Goal: Information Seeking & Learning: Learn about a topic

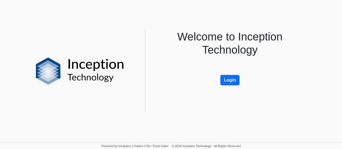
click at [226, 87] on div "Welcome to Inception Technology Login" at bounding box center [230, 71] width 156 height 82
click at [226, 84] on button "Login" at bounding box center [229, 80] width 19 height 10
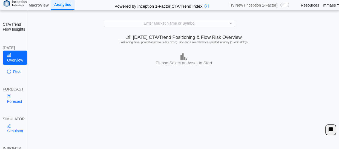
scroll to position [0, 0]
click at [185, 21] on div "Enter Market Name or Symbol" at bounding box center [169, 23] width 131 height 7
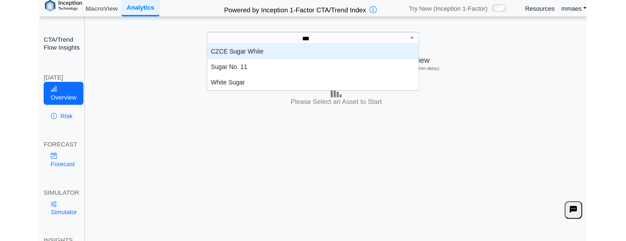
scroll to position [3, 3]
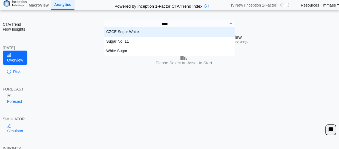
type input "*****"
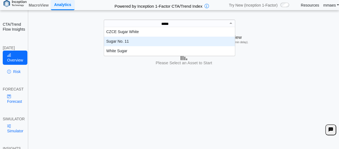
click at [158, 38] on div "Sugar No. 11" at bounding box center [169, 42] width 131 height 10
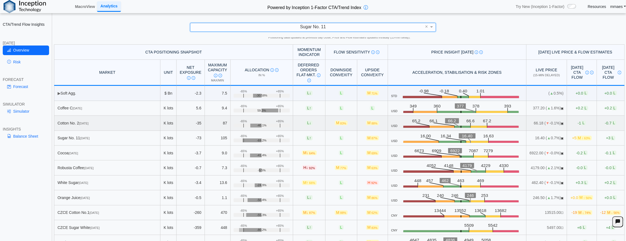
scroll to position [17, 0]
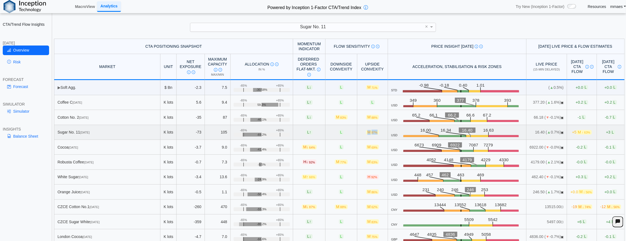
drag, startPoint x: 356, startPoint y: 131, endPoint x: 367, endPoint y: 131, distance: 11.0
click at [342, 131] on span "M 87%" at bounding box center [372, 132] width 13 height 5
click at [342, 132] on span "M 87%" at bounding box center [372, 132] width 13 height 5
click at [342, 132] on span "87%" at bounding box center [374, 132] width 6 height 3
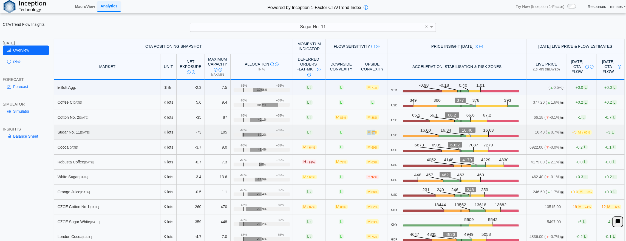
click at [342, 132] on span "87%" at bounding box center [374, 132] width 6 height 3
drag, startPoint x: 466, startPoint y: 133, endPoint x: 450, endPoint y: 133, distance: 16.2
click at [342, 133] on icon ".zone-text { font-size: 22px; font-weight: 500; text-anchor: middle; } .price-m…" at bounding box center [461, 132] width 126 height 10
click at [342, 132] on icon ".zone-text { font-size: 22px; font-weight: 500; text-anchor: middle; } .price-m…" at bounding box center [461, 132] width 126 height 10
click at [342, 129] on text "16.40" at bounding box center [467, 130] width 11 height 5
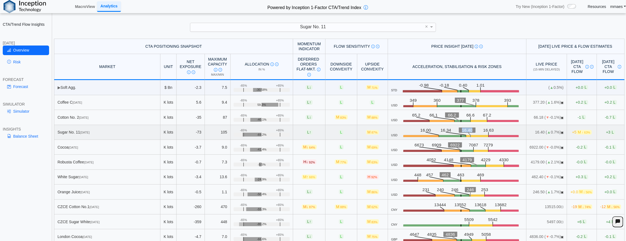
click at [342, 129] on text "16.40" at bounding box center [467, 130] width 11 height 5
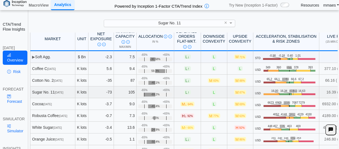
scroll to position [55, 0]
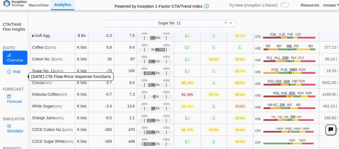
click at [19, 76] on link "Risk" at bounding box center [15, 71] width 25 height 9
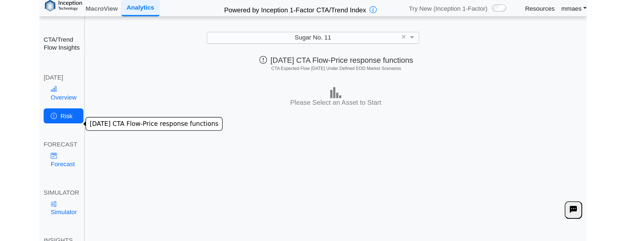
scroll to position [0, 0]
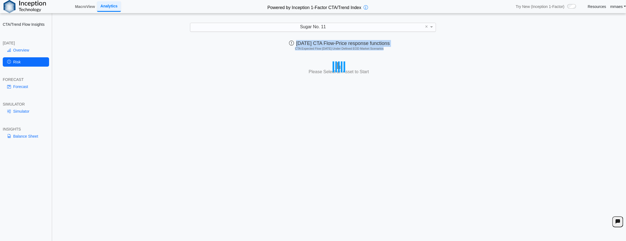
drag, startPoint x: 134, startPoint y: 42, endPoint x: 131, endPoint y: 96, distance: 53.6
click at [130, 94] on div "Today's CTA/Trend Positioning & Flow Risk Overview Positioning data updated at …" at bounding box center [339, 142] width 573 height 210
click at [131, 96] on div "Today's CTA/Trend Positioning & Flow Risk Overview Positioning data updated at …" at bounding box center [339, 142] width 573 height 210
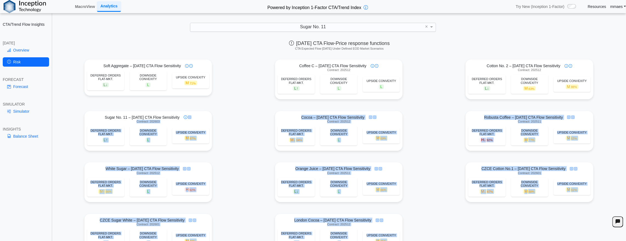
drag, startPoint x: 185, startPoint y: 67, endPoint x: 205, endPoint y: 117, distance: 53.7
click at [205, 117] on div "Soft Aggregate – Today's CTA Flow Sensitivity DEFERRED ORDERS FLAT-MKT. L ↓ DOW…" at bounding box center [339, 160] width 573 height 206
click at [242, 118] on div "Soft Aggregate – Today's CTA Flow Sensitivity DEFERRED ORDERS FLAT-MKT. L ↓ DOW…" at bounding box center [339, 160] width 572 height 206
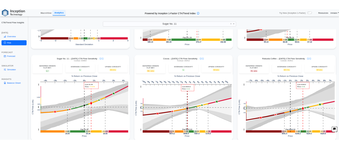
scroll to position [183, 0]
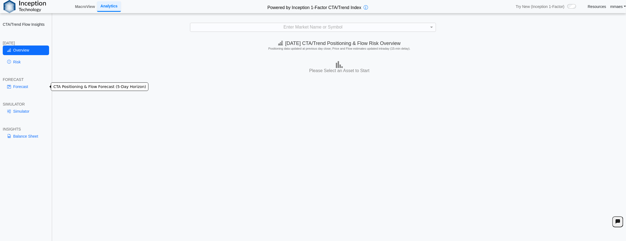
click at [19, 82] on link "Forecast" at bounding box center [26, 86] width 46 height 9
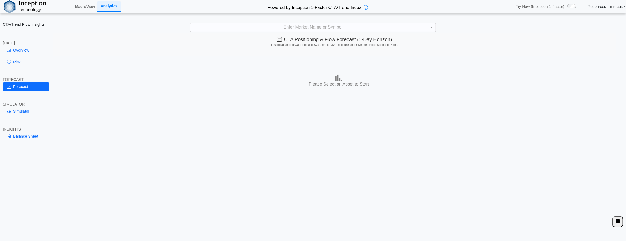
click at [302, 27] on div "Enter Market Name or Symbol" at bounding box center [312, 27] width 245 height 8
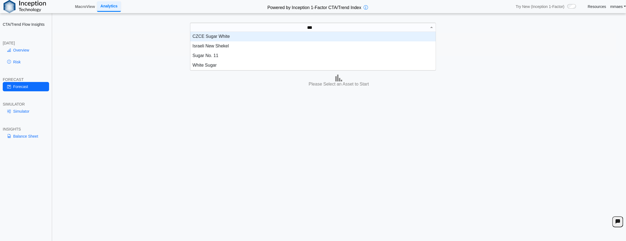
scroll to position [3, 3]
type input "*****"
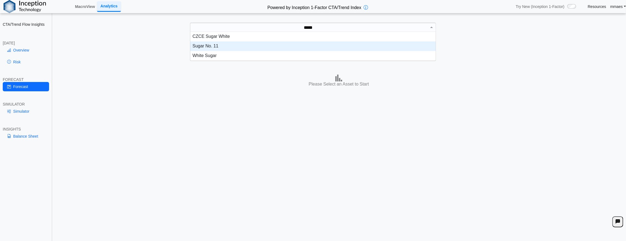
click at [288, 48] on div "Sugar No. 11" at bounding box center [313, 46] width 246 height 10
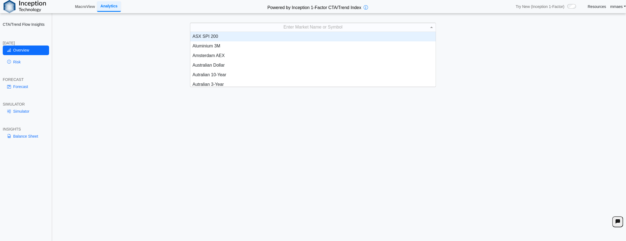
click at [368, 30] on div "Enter Market Name or Symbol" at bounding box center [312, 27] width 245 height 8
type input "*****"
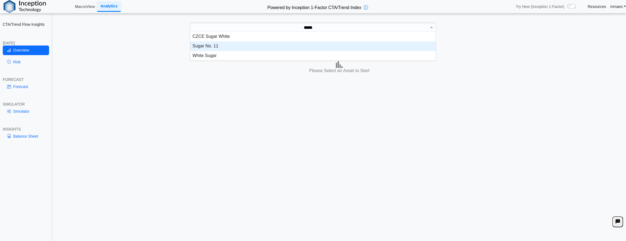
click at [215, 45] on div "Sugar No. 11" at bounding box center [313, 46] width 246 height 10
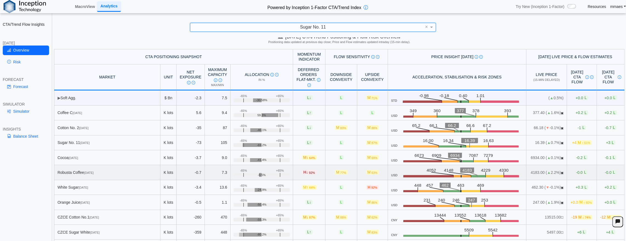
scroll to position [17, 0]
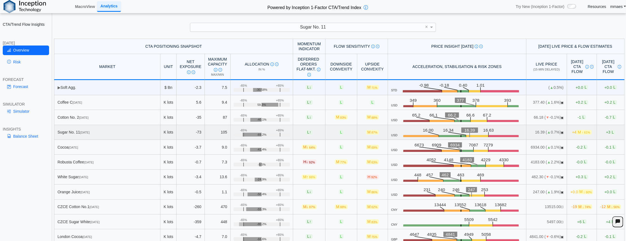
drag, startPoint x: 111, startPoint y: 133, endPoint x: 611, endPoint y: 132, distance: 499.5
click at [612, 136] on tr "Sugar No. [DATE] K lots -73 105 +65% -65% -69.2% L ↑ [PERSON_NAME] 87% USD .zon…" at bounding box center [339, 132] width 571 height 15
click at [619, 134] on td "+3 L" at bounding box center [611, 132] width 28 height 15
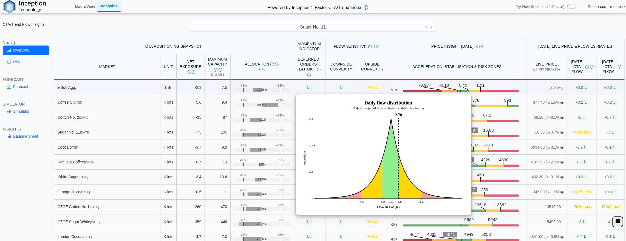
click at [43, 153] on div "CTA/Trend Flow Insights [DATE] Overview Risk FORECAST Forecast SIMULATOR Simula…" at bounding box center [26, 120] width 52 height 241
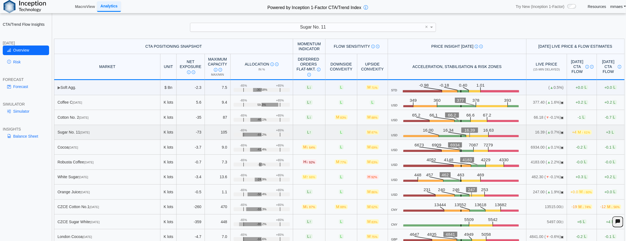
click at [105, 130] on div "Sugar No. [DATE]" at bounding box center [108, 132] width 100 height 5
click at [19, 62] on link "Risk" at bounding box center [26, 61] width 46 height 9
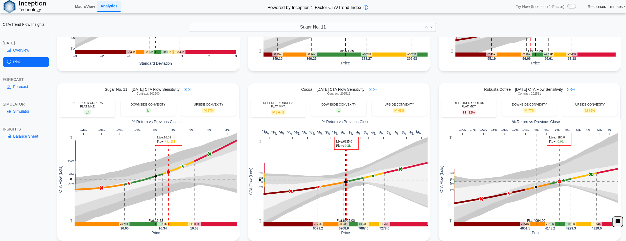
scroll to position [183, 0]
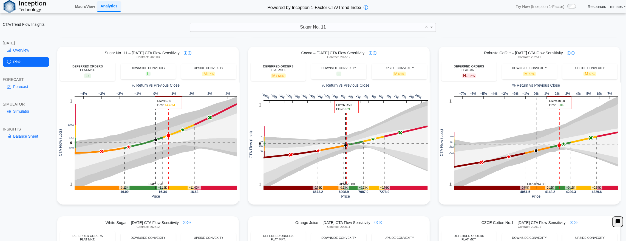
click at [35, 81] on div "FORECAST" at bounding box center [26, 79] width 46 height 5
click at [33, 84] on link "Forecast" at bounding box center [26, 86] width 46 height 9
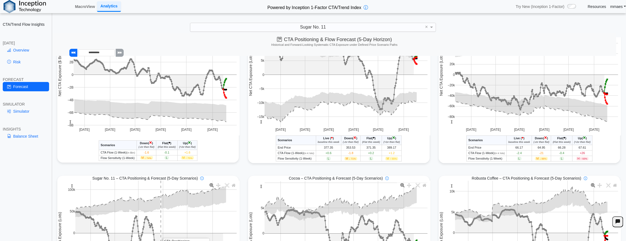
scroll to position [36, 0]
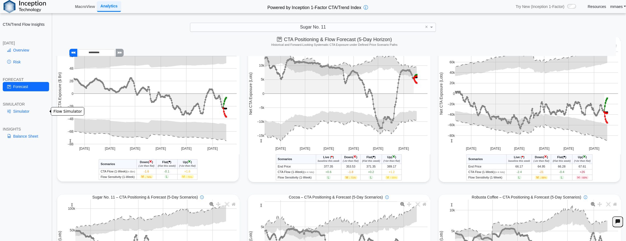
click at [21, 110] on link "Simulator" at bounding box center [26, 111] width 46 height 9
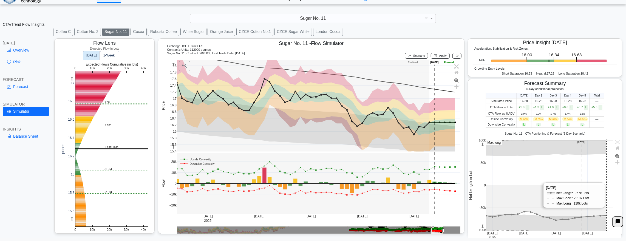
scroll to position [13, 0]
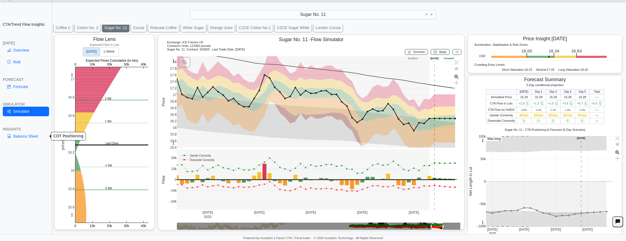
click at [25, 137] on link "Balance Sheet" at bounding box center [26, 136] width 46 height 9
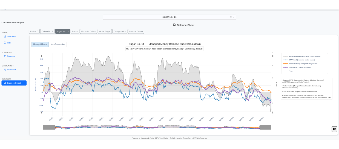
scroll to position [0, 0]
